Goal: Information Seeking & Learning: Learn about a topic

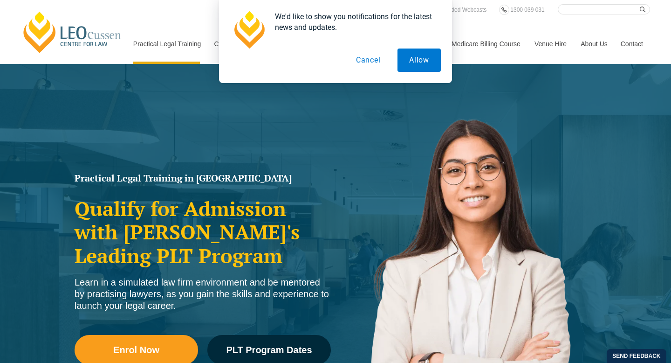
click at [362, 56] on button "Cancel" at bounding box center [368, 59] width 48 height 23
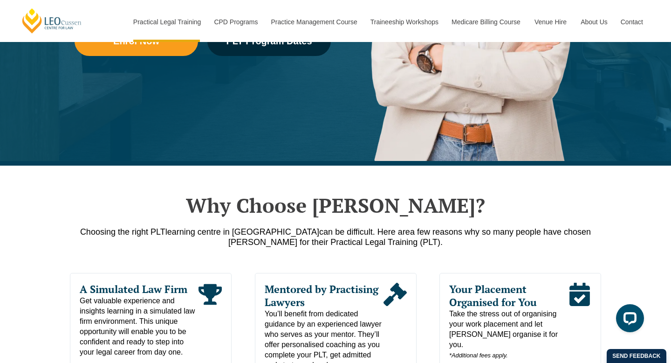
scroll to position [310, 0]
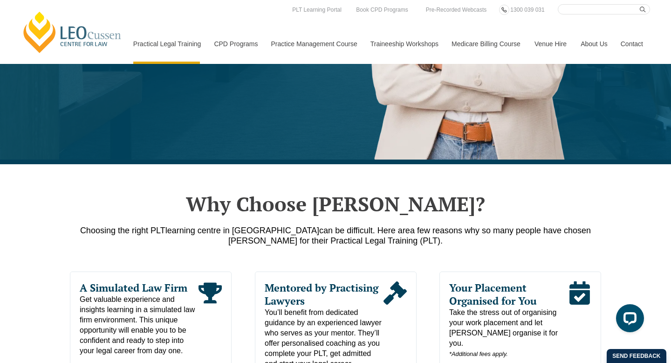
click at [48, 18] on link "[PERSON_NAME] Centre for Law" at bounding box center [72, 32] width 103 height 44
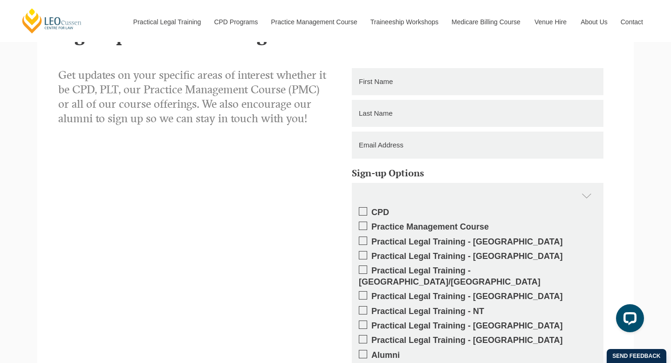
scroll to position [1731, 0]
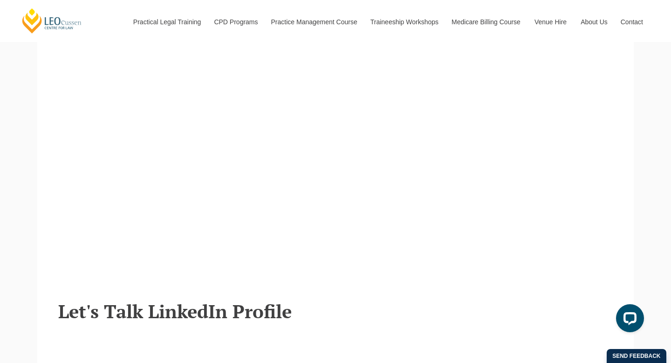
scroll to position [1061, 0]
